Goal: Browse casually

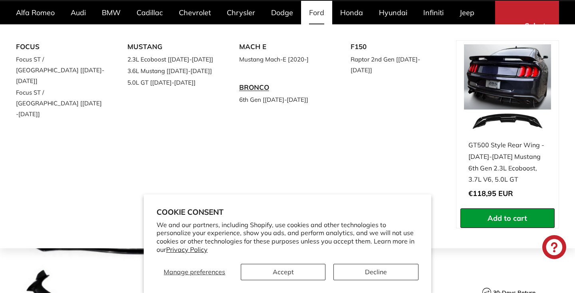
scroll to position [72, 0]
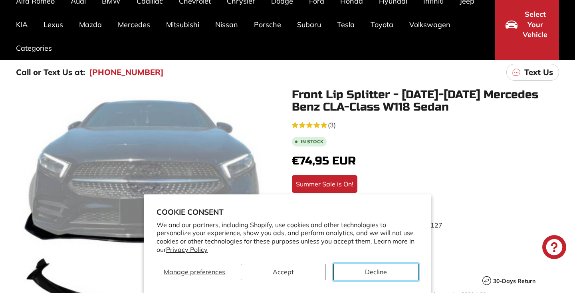
click at [365, 278] on button "Decline" at bounding box center [376, 272] width 85 height 16
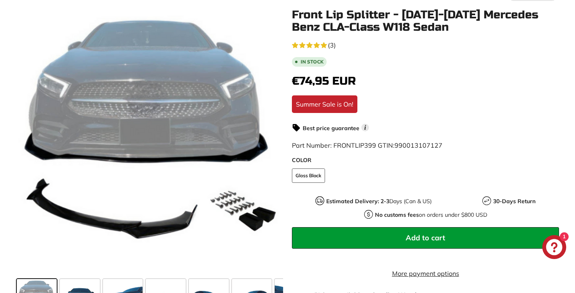
scroll to position [229, 0]
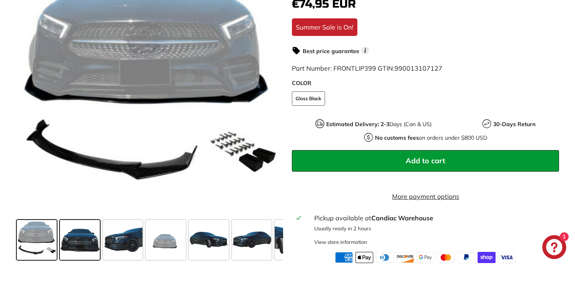
click at [88, 260] on span at bounding box center [80, 240] width 40 height 40
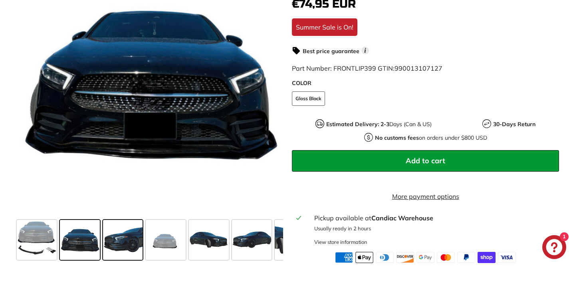
click at [130, 254] on span at bounding box center [123, 240] width 40 height 40
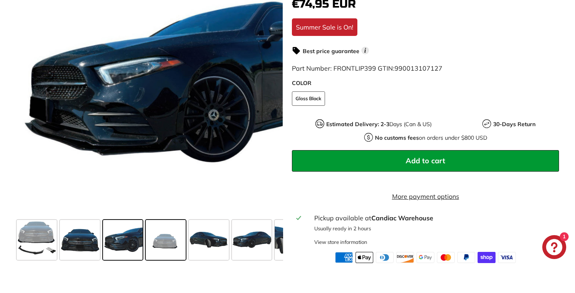
click at [174, 244] on span at bounding box center [166, 240] width 40 height 40
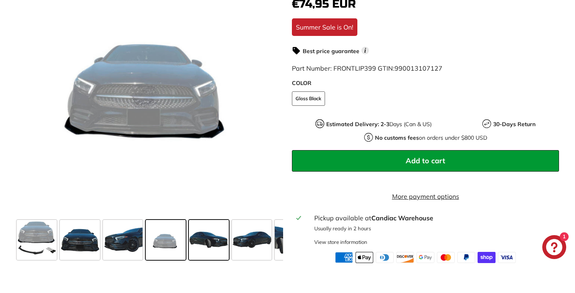
click at [203, 244] on span at bounding box center [209, 240] width 40 height 40
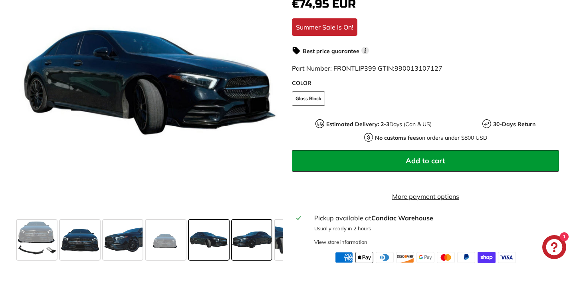
click at [244, 235] on span at bounding box center [252, 240] width 40 height 40
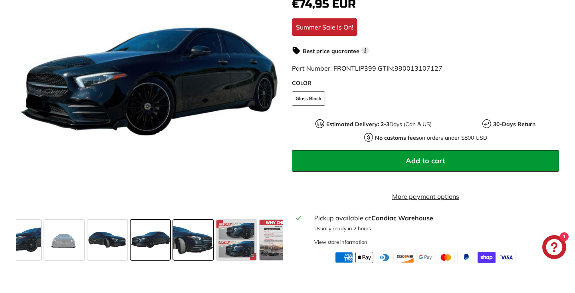
scroll to position [0, 102]
click at [195, 235] on span at bounding box center [193, 240] width 40 height 40
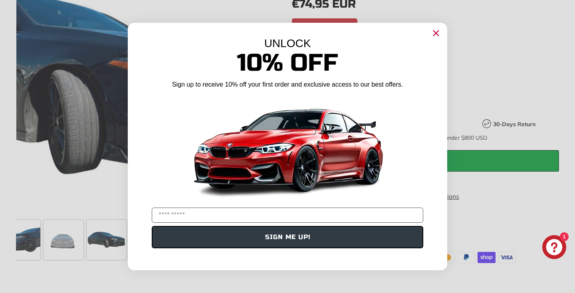
click at [436, 32] on icon "Close dialog" at bounding box center [436, 33] width 5 height 5
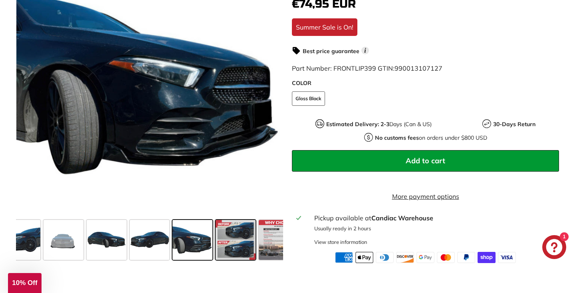
click at [243, 237] on span at bounding box center [236, 240] width 40 height 40
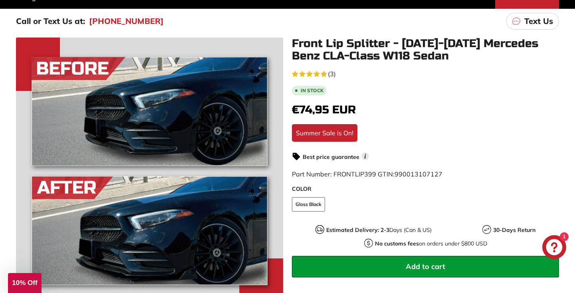
scroll to position [0, 0]
